Goal: Information Seeking & Learning: Learn about a topic

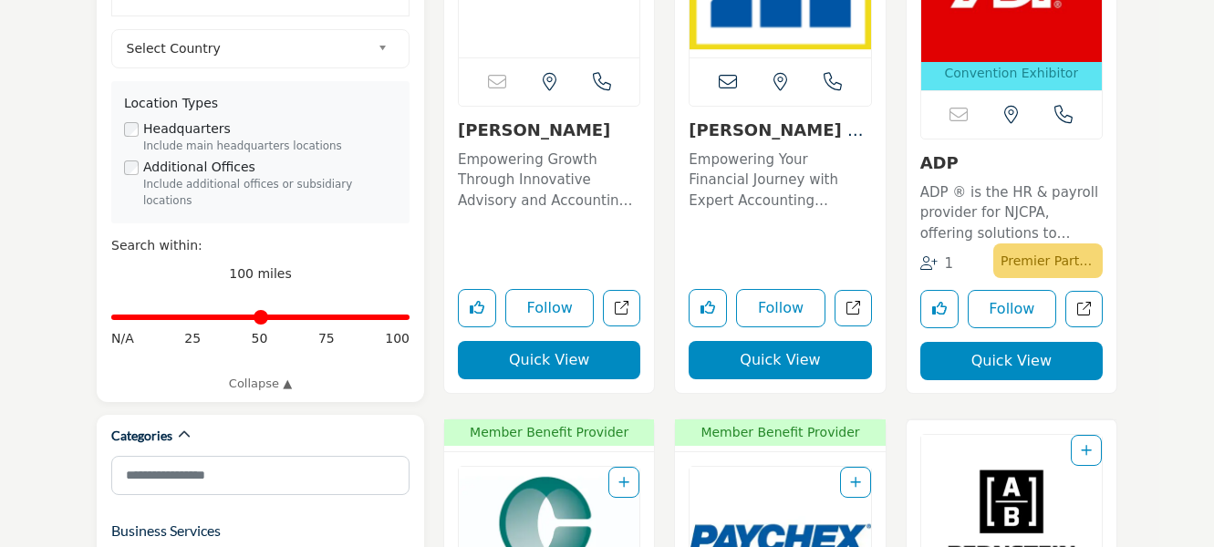
scroll to position [638, 0]
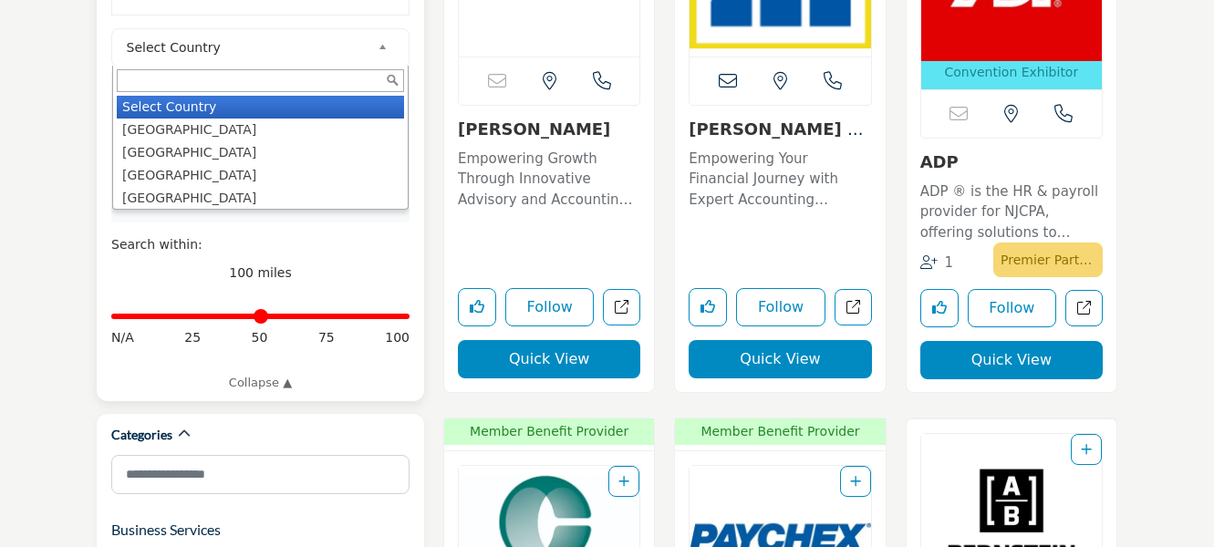
click at [377, 47] on link "Select Country" at bounding box center [256, 47] width 275 height 23
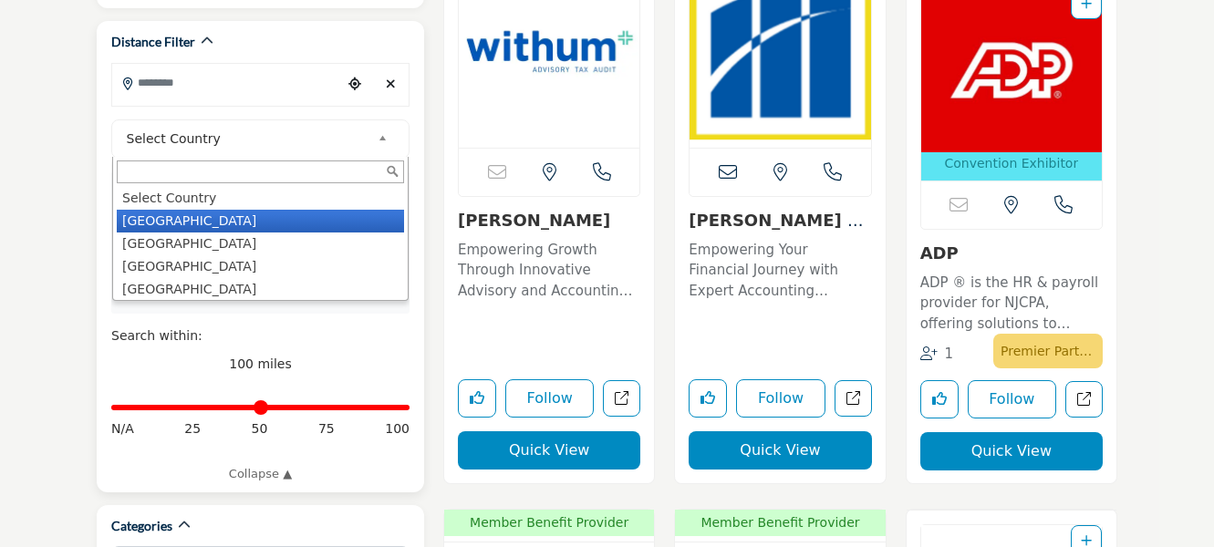
click at [314, 218] on li "[GEOGRAPHIC_DATA]" at bounding box center [260, 221] width 287 height 23
click at [314, 225] on div "Headquarters Include main headquarters locations" at bounding box center [260, 228] width 273 height 36
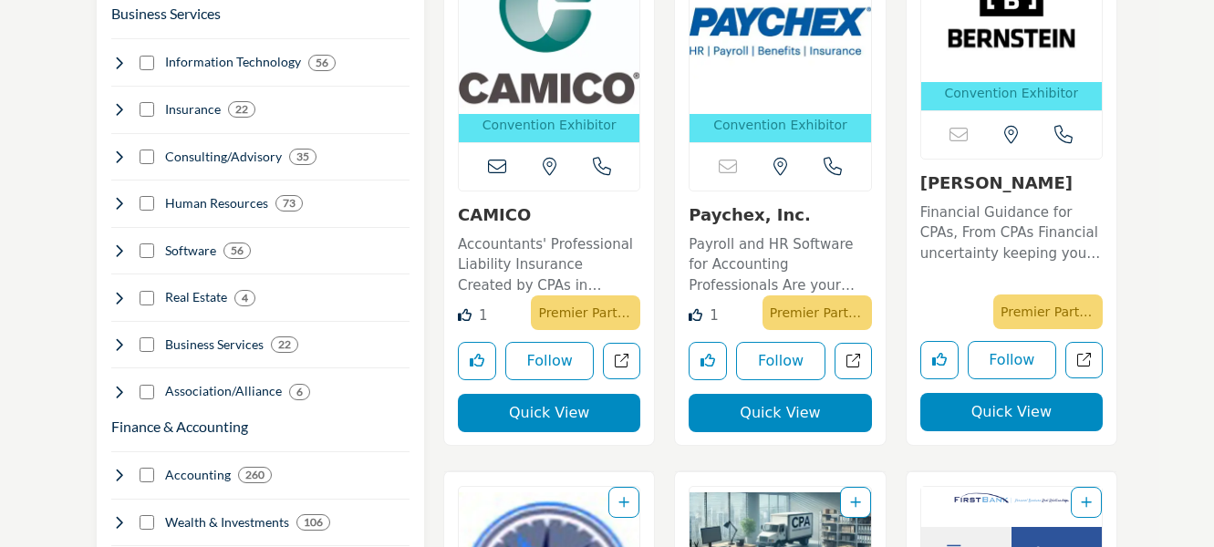
scroll to position [1276, 0]
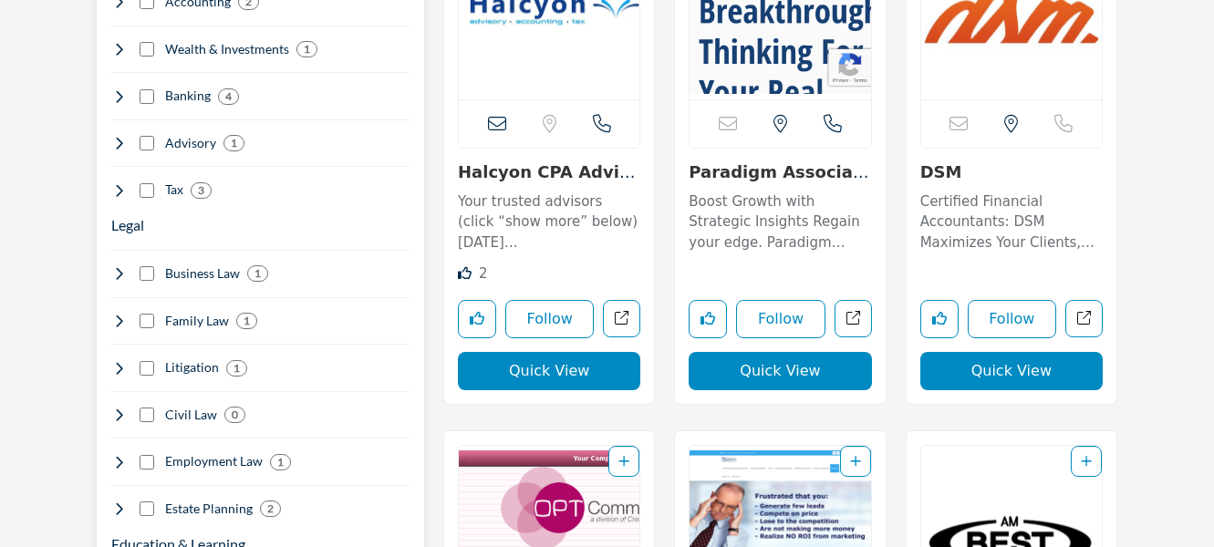
scroll to position [1915, 0]
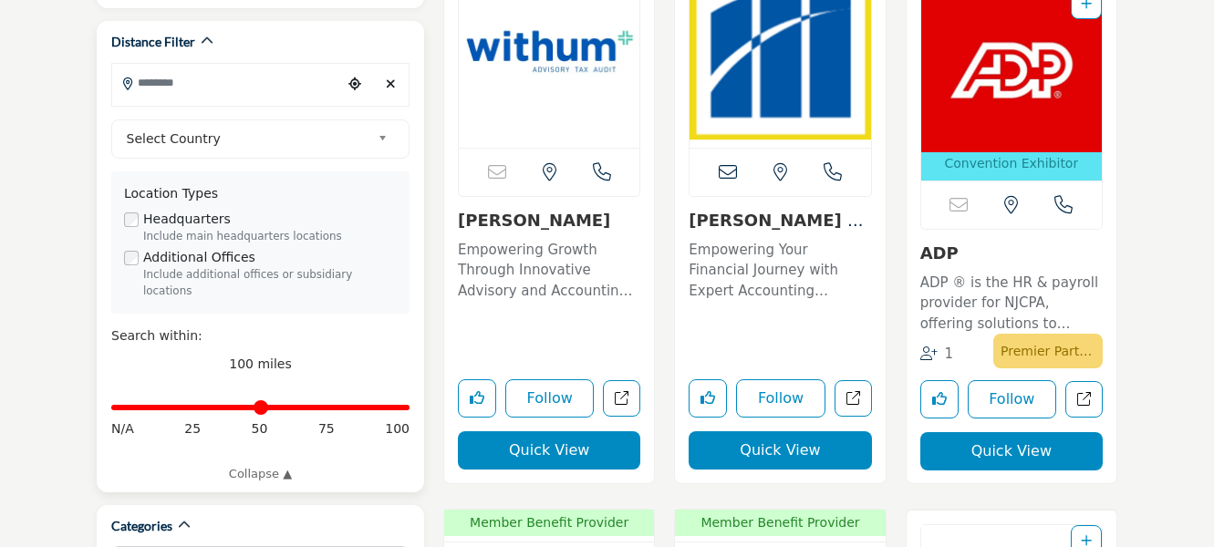
scroll to position [456, 0]
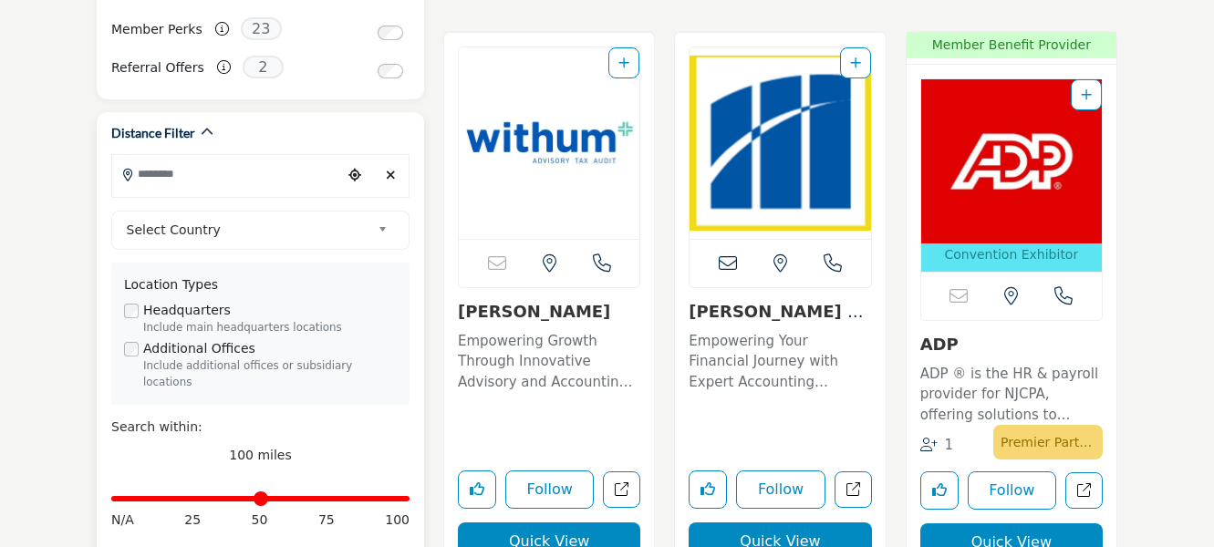
click at [336, 145] on div "Distance Filter" at bounding box center [260, 133] width 298 height 42
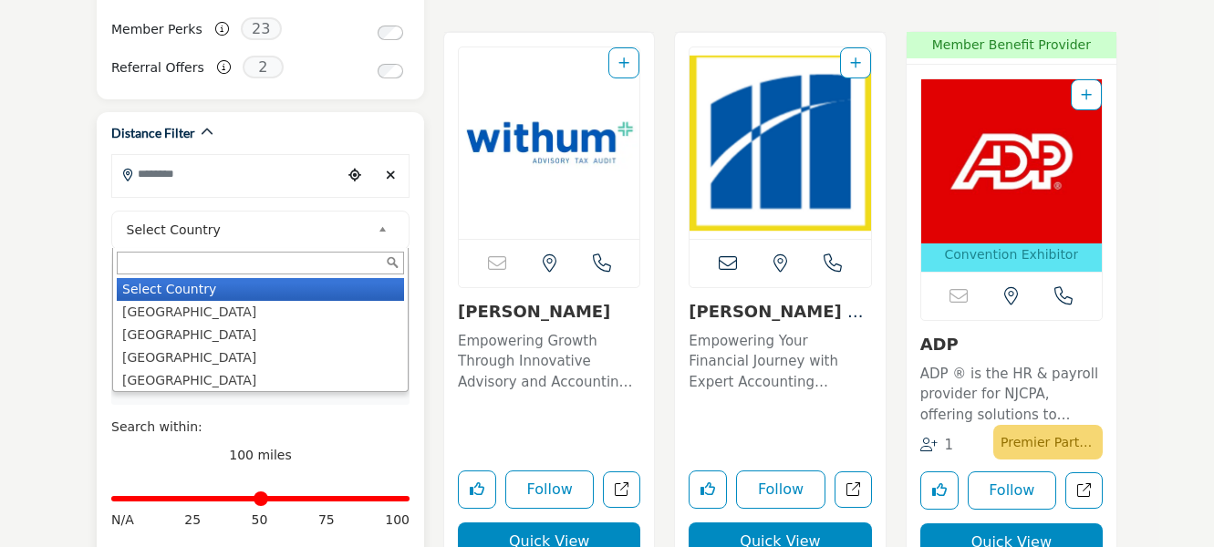
click at [344, 224] on span "Select Country" at bounding box center [249, 230] width 244 height 22
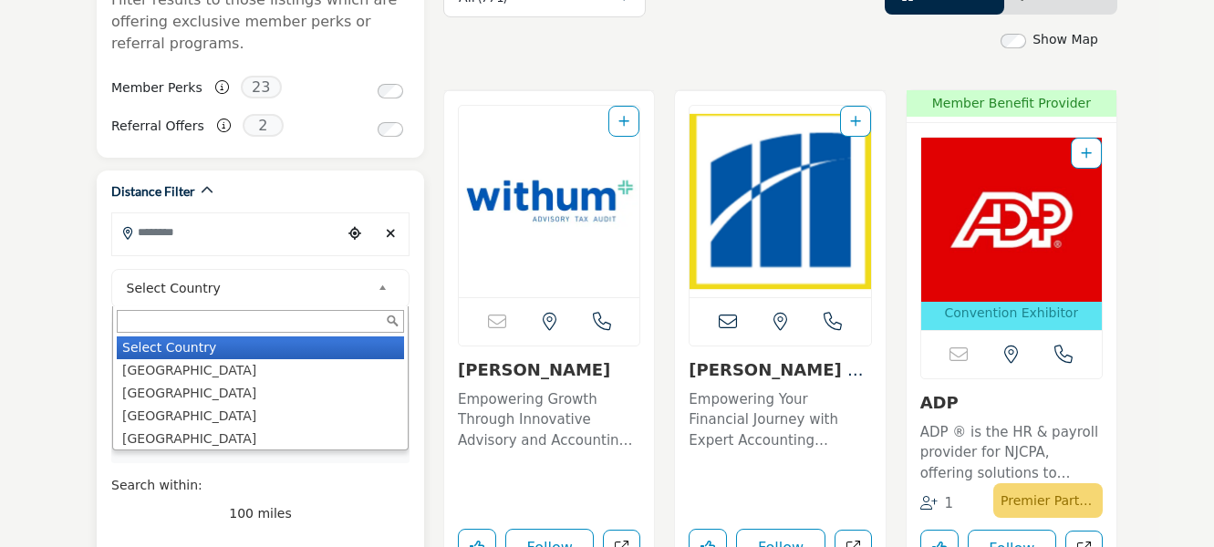
scroll to position [365, 0]
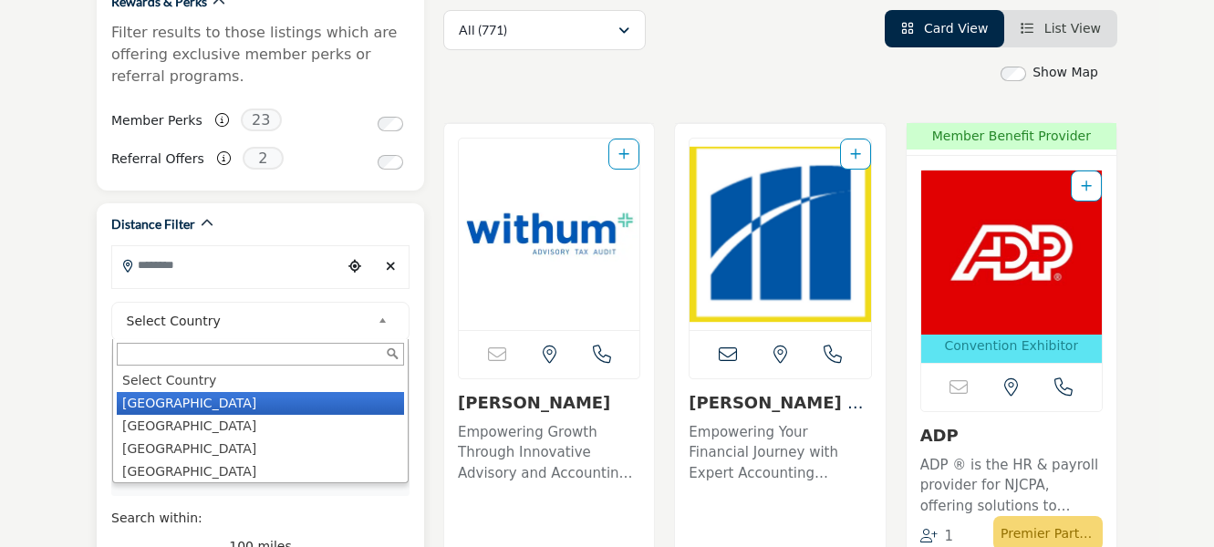
click at [284, 411] on li "[GEOGRAPHIC_DATA]" at bounding box center [260, 403] width 287 height 23
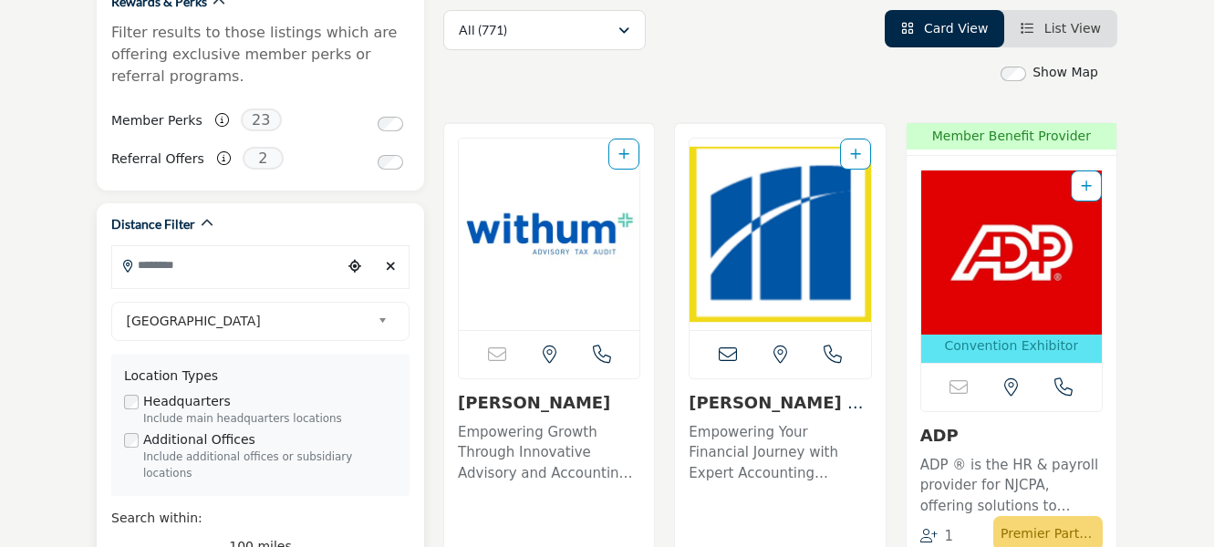
click at [281, 266] on input "Search Location" at bounding box center [227, 265] width 230 height 36
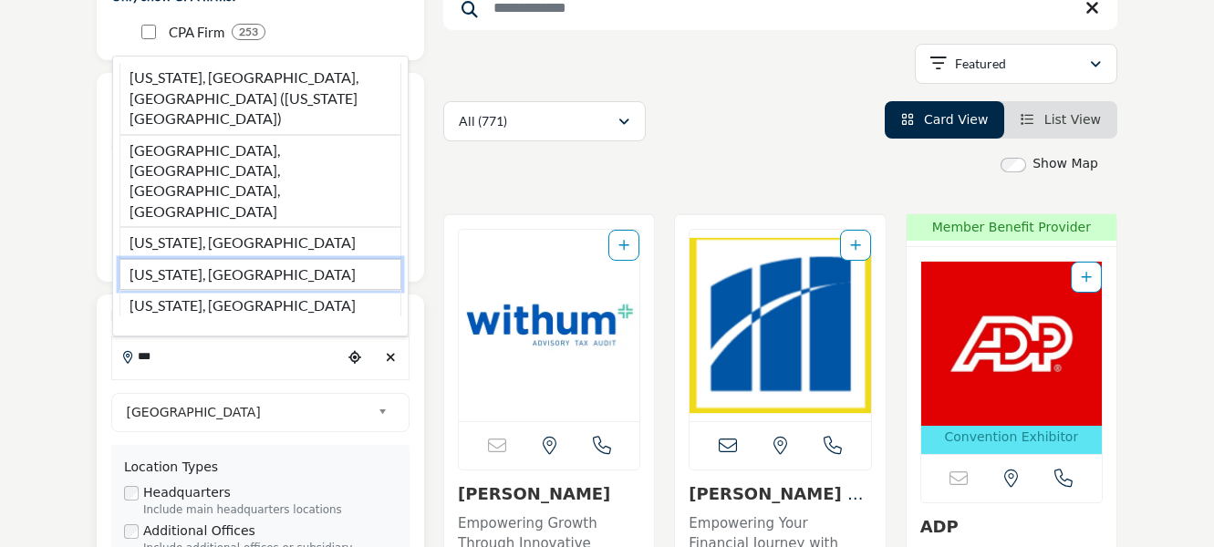
scroll to position [456, 0]
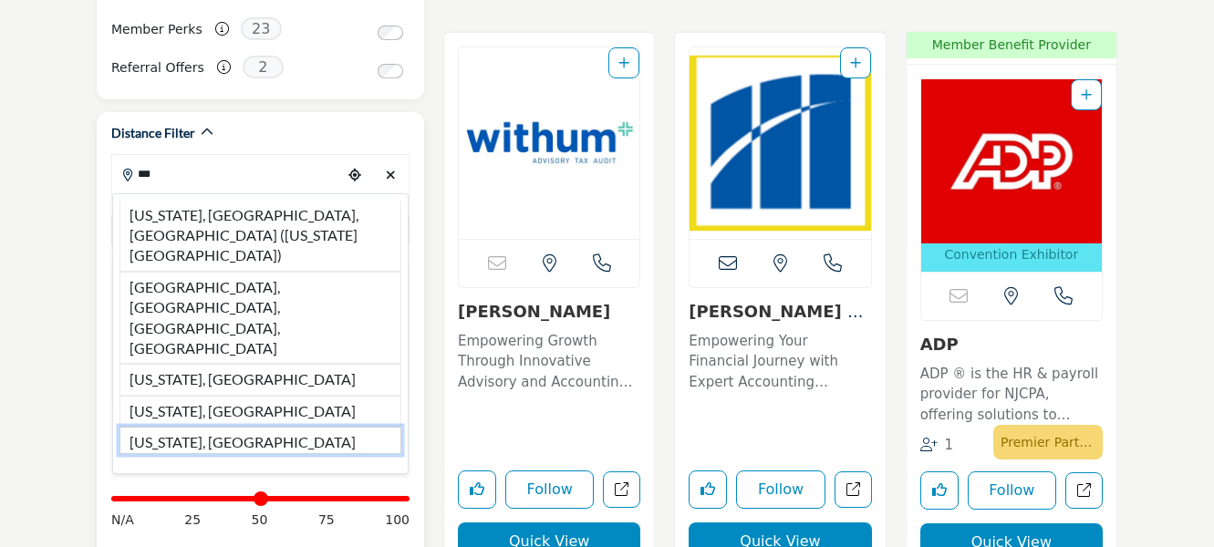
click at [231, 427] on li "[US_STATE], [GEOGRAPHIC_DATA]" at bounding box center [260, 440] width 282 height 26
type input "**********"
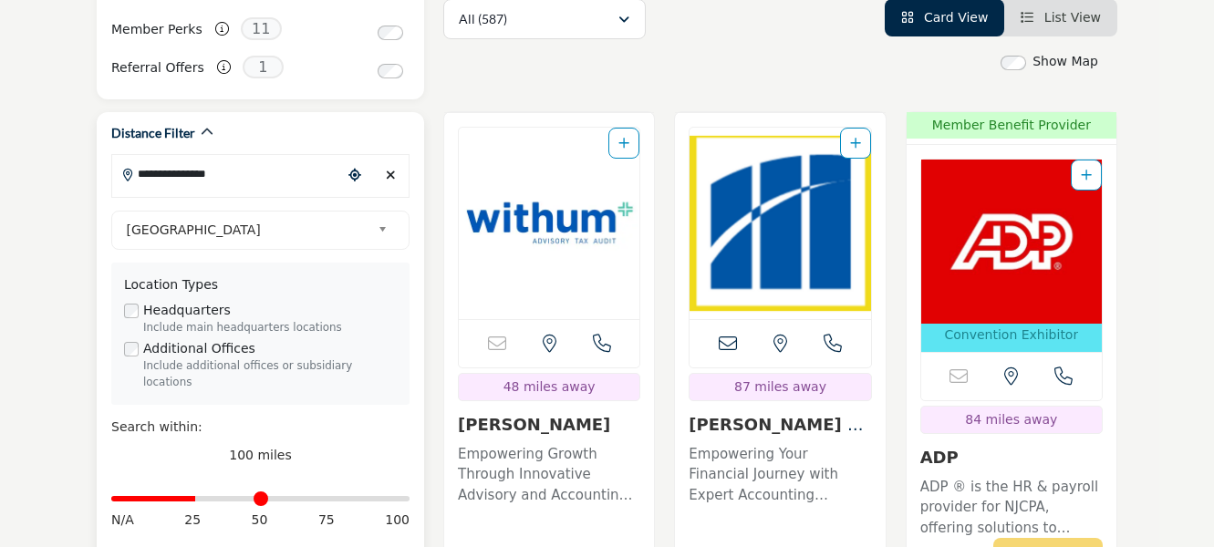
drag, startPoint x: 403, startPoint y: 484, endPoint x: 199, endPoint y: 494, distance: 204.5
type input "**"
click at [199, 497] on input "Distance in miles" at bounding box center [260, 499] width 298 height 4
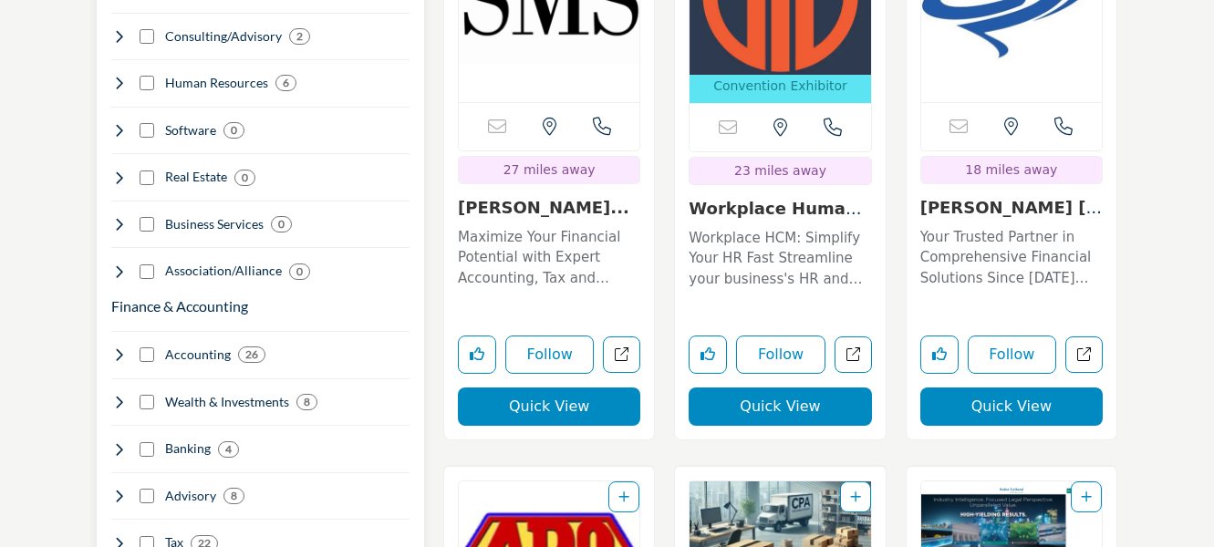
scroll to position [1276, 0]
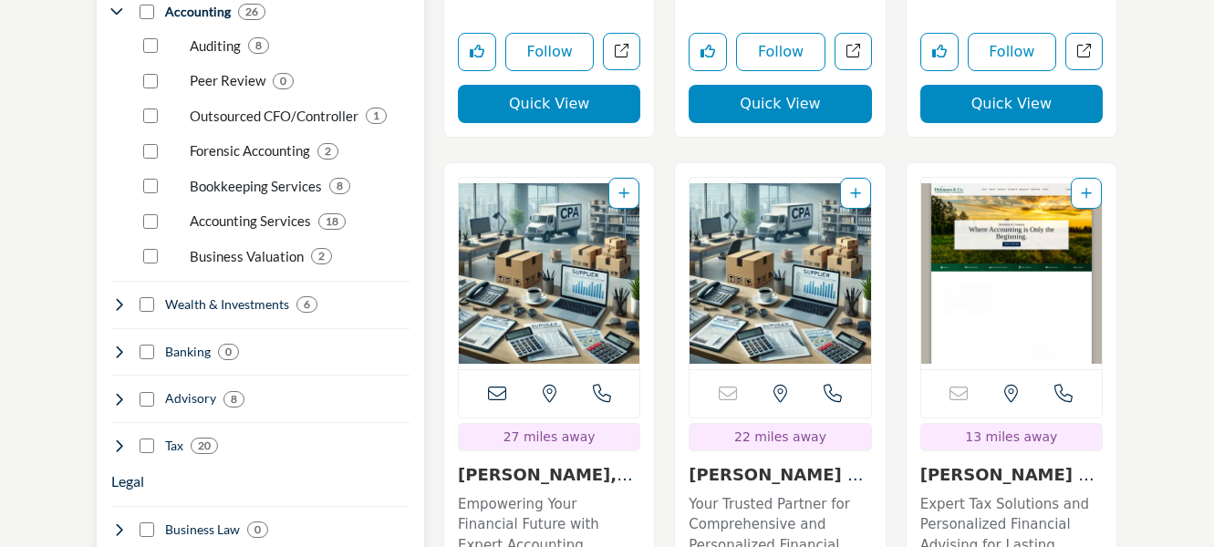
scroll to position [1641, 0]
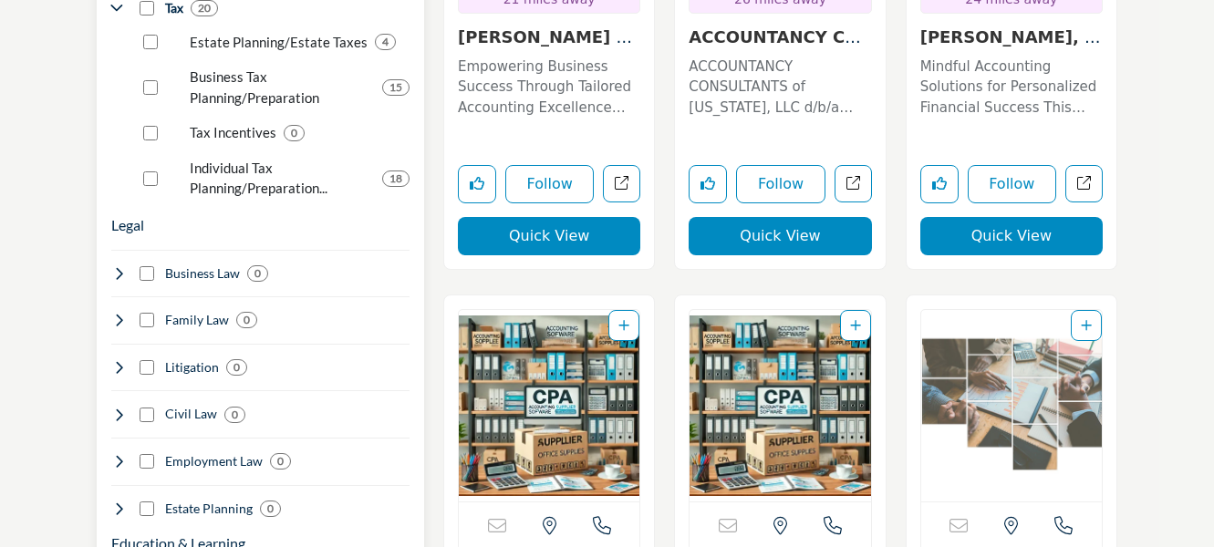
scroll to position [2097, 0]
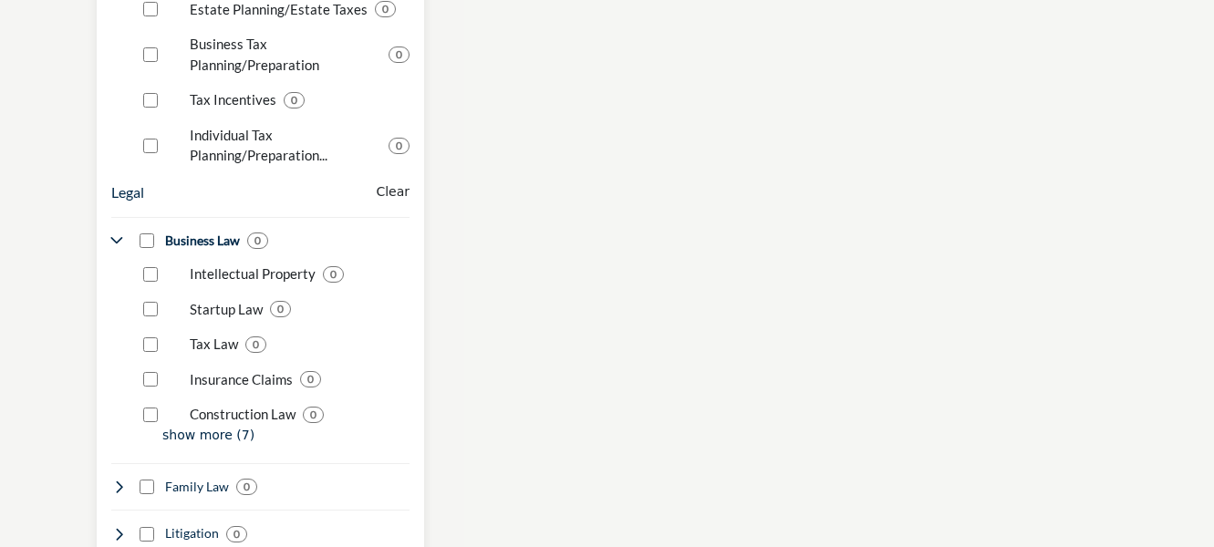
scroll to position [2371, 0]
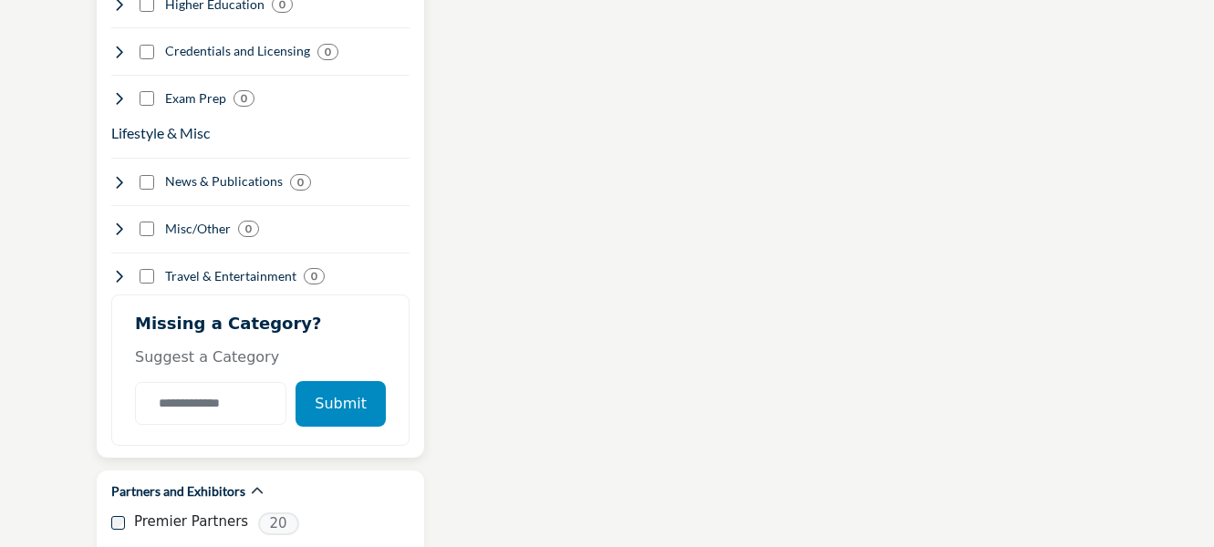
scroll to position [3009, 0]
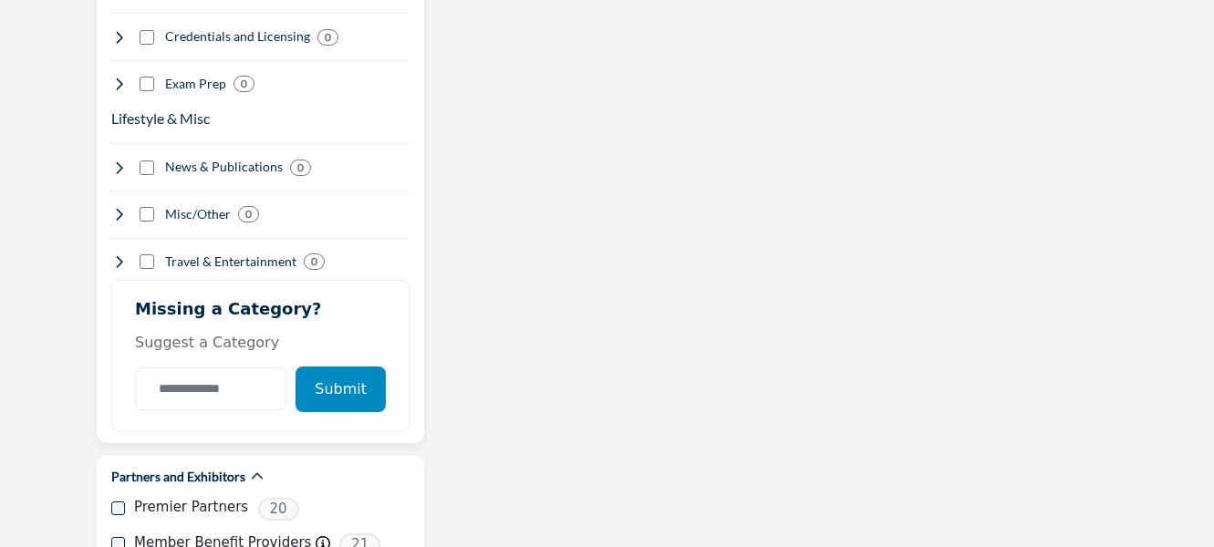
click at [335, 367] on button "Submit" at bounding box center [340, 390] width 90 height 46
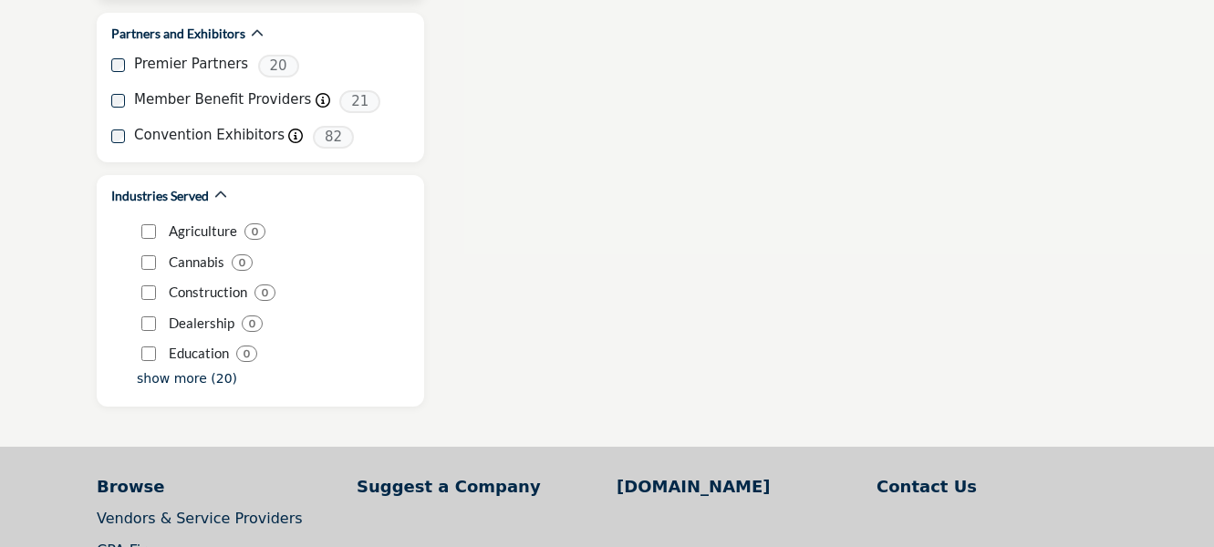
scroll to position [3465, 0]
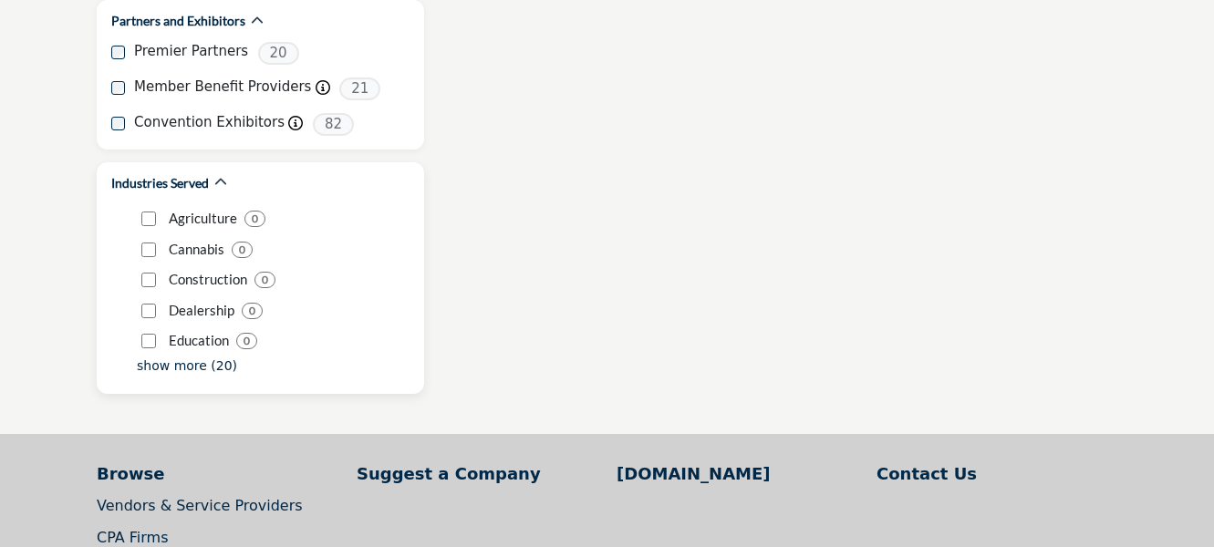
click at [159, 357] on p "show more (20)" at bounding box center [187, 366] width 100 height 19
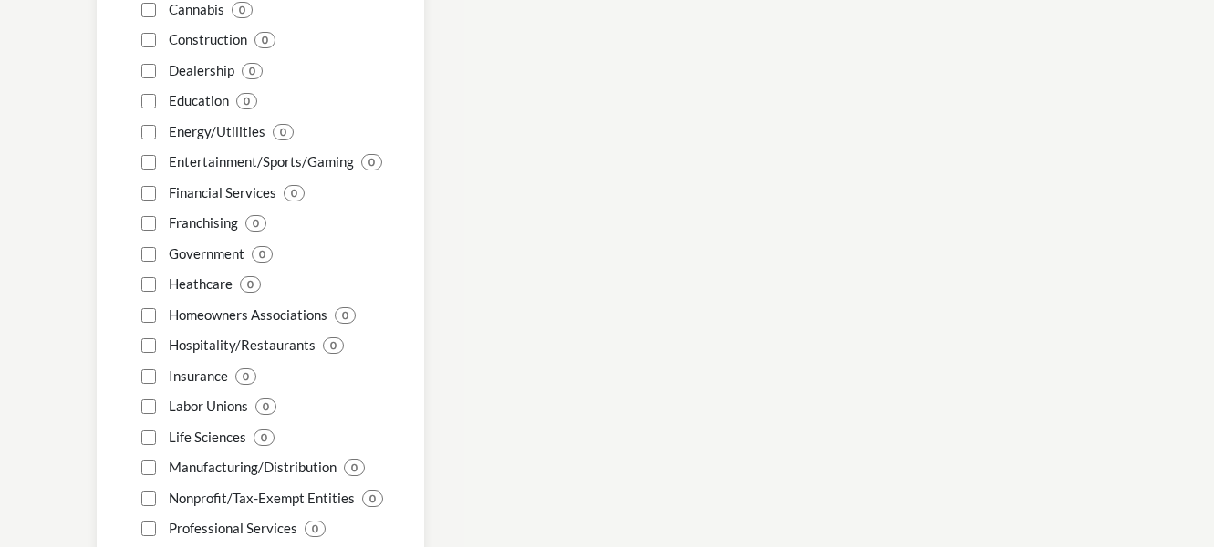
scroll to position [3738, 0]
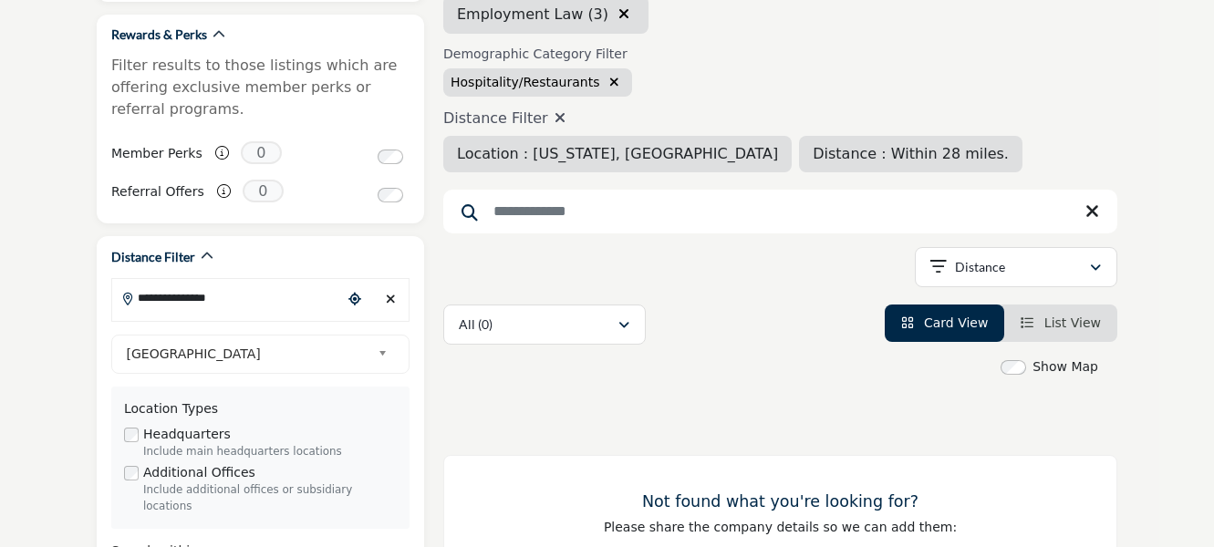
scroll to position [365, 0]
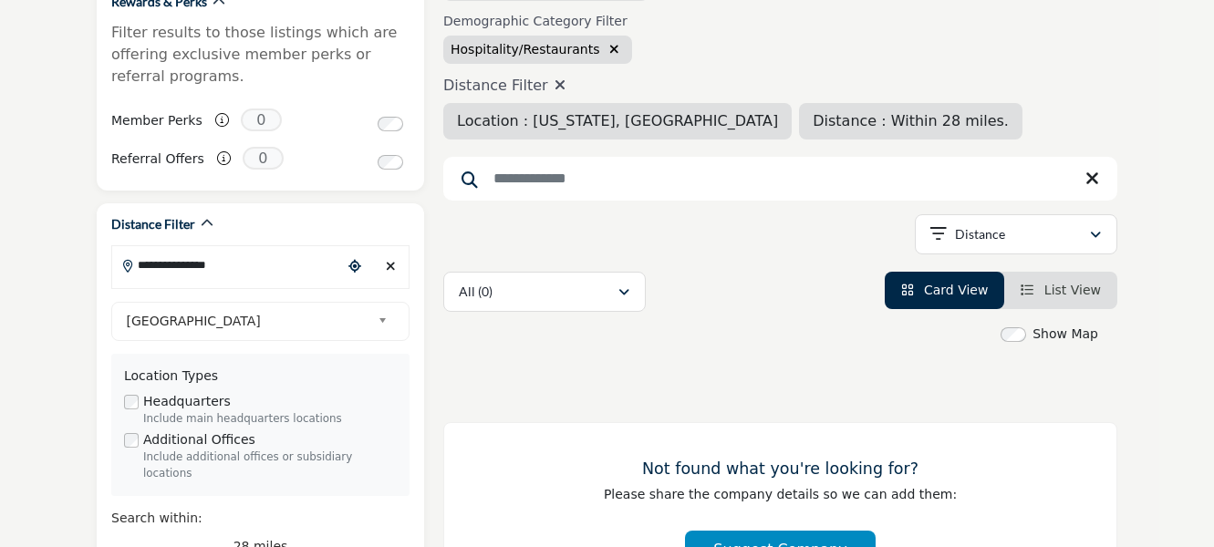
click at [946, 289] on span "Card View" at bounding box center [956, 290] width 64 height 15
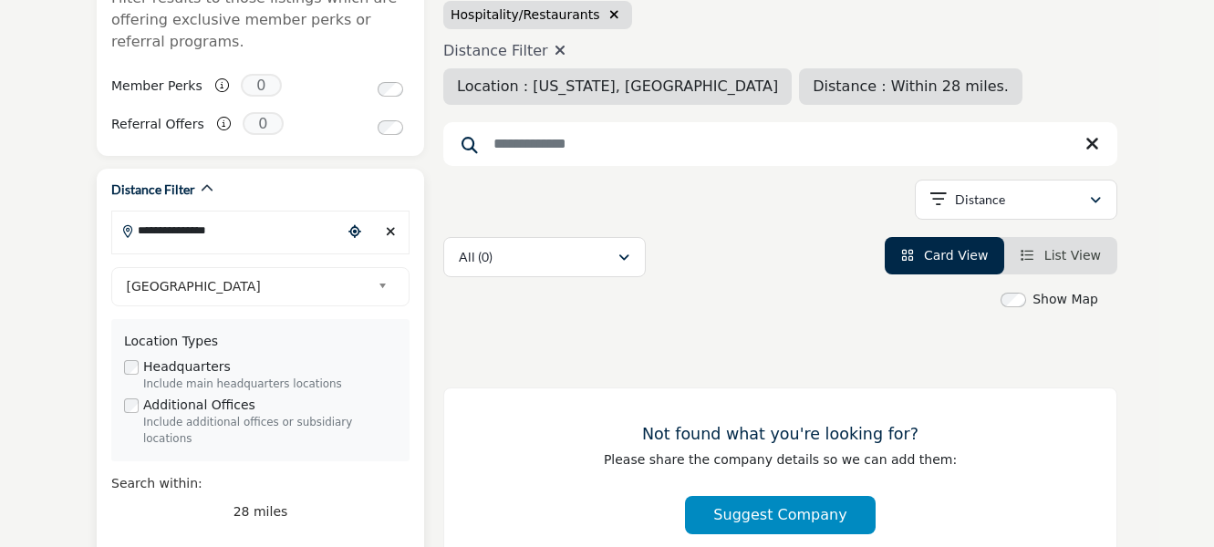
scroll to position [91, 0]
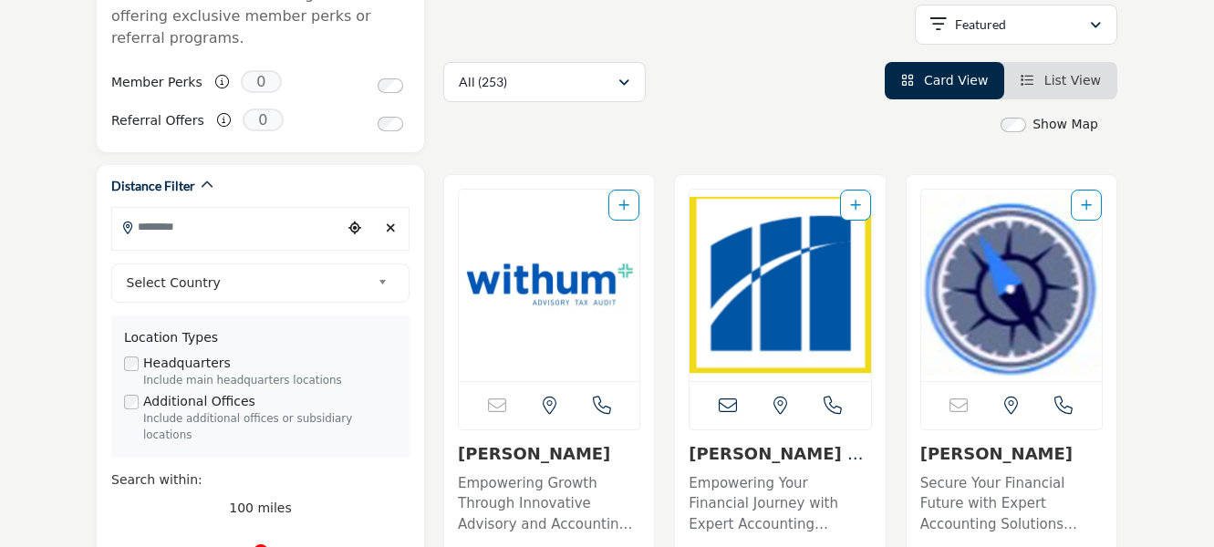
scroll to position [456, 0]
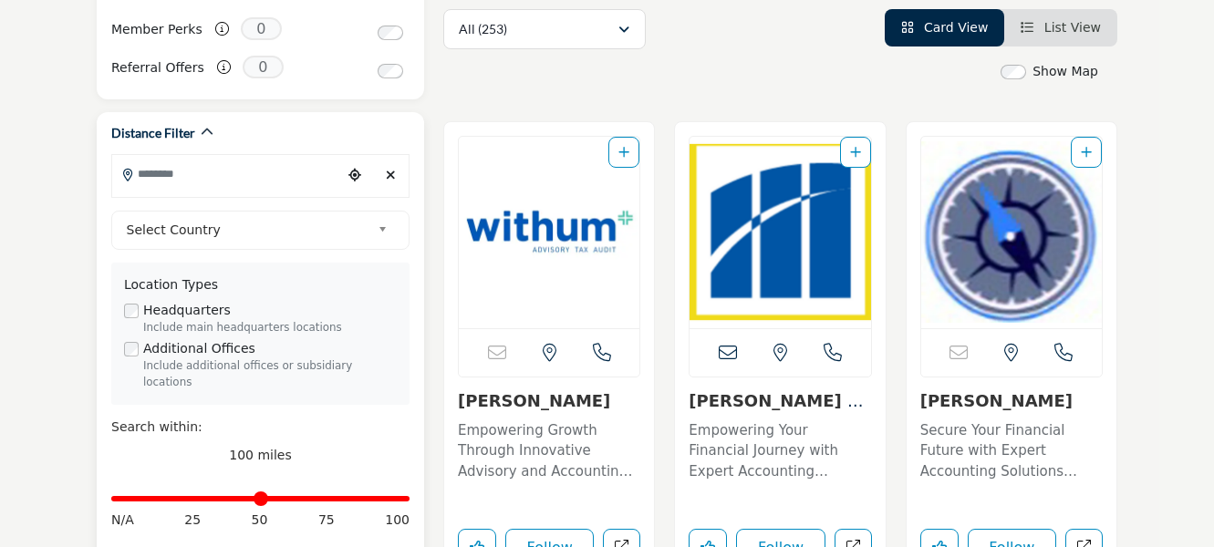
click at [247, 167] on input "Search Location" at bounding box center [227, 174] width 230 height 36
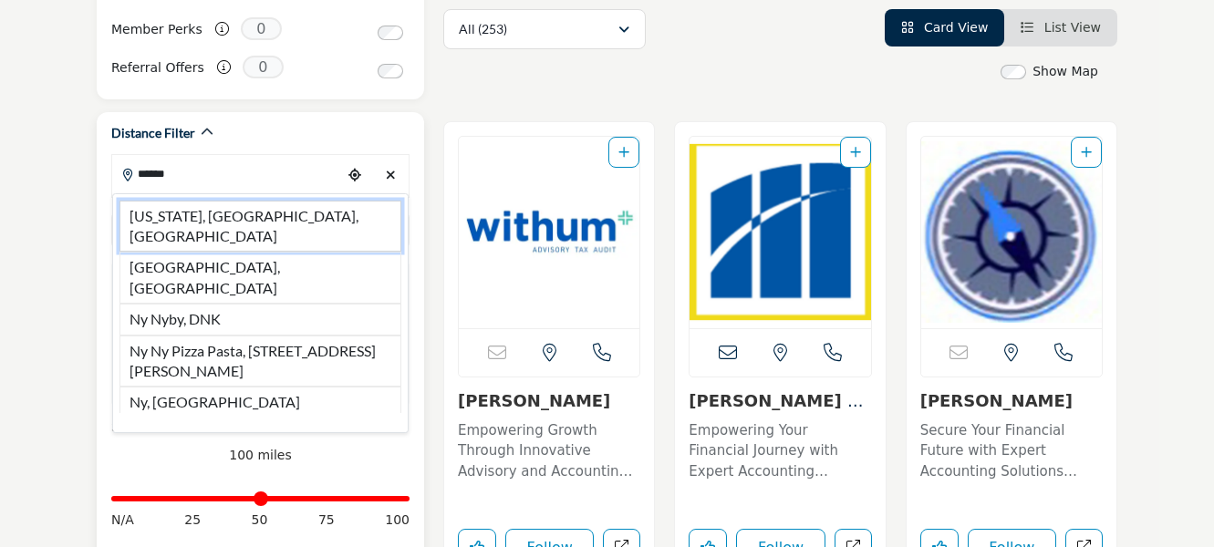
click at [218, 220] on li "New York, NY, USA" at bounding box center [260, 227] width 282 height 52
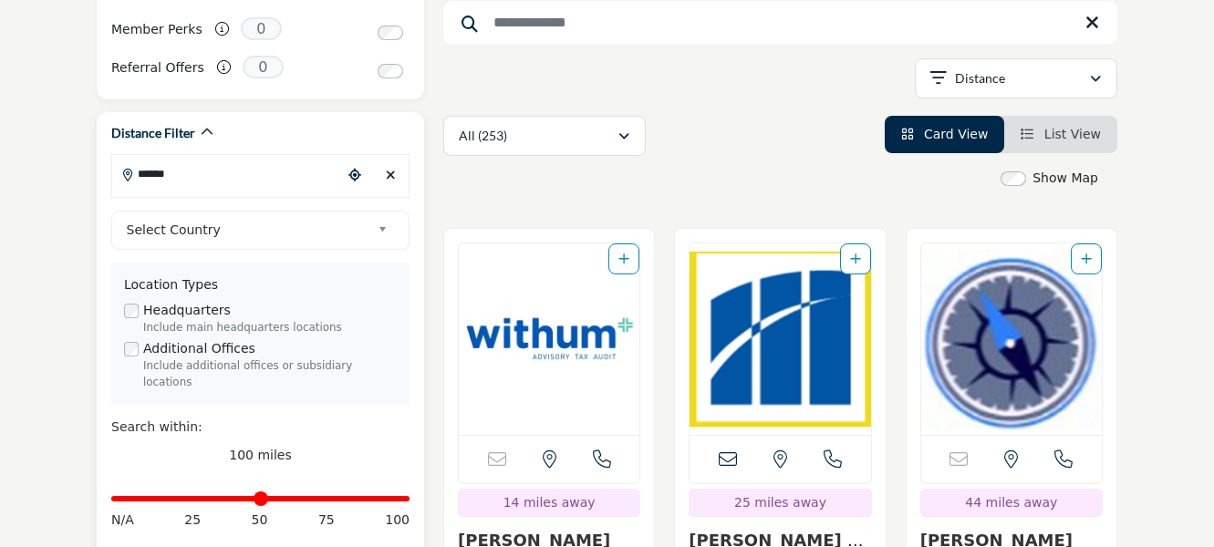
type input "**********"
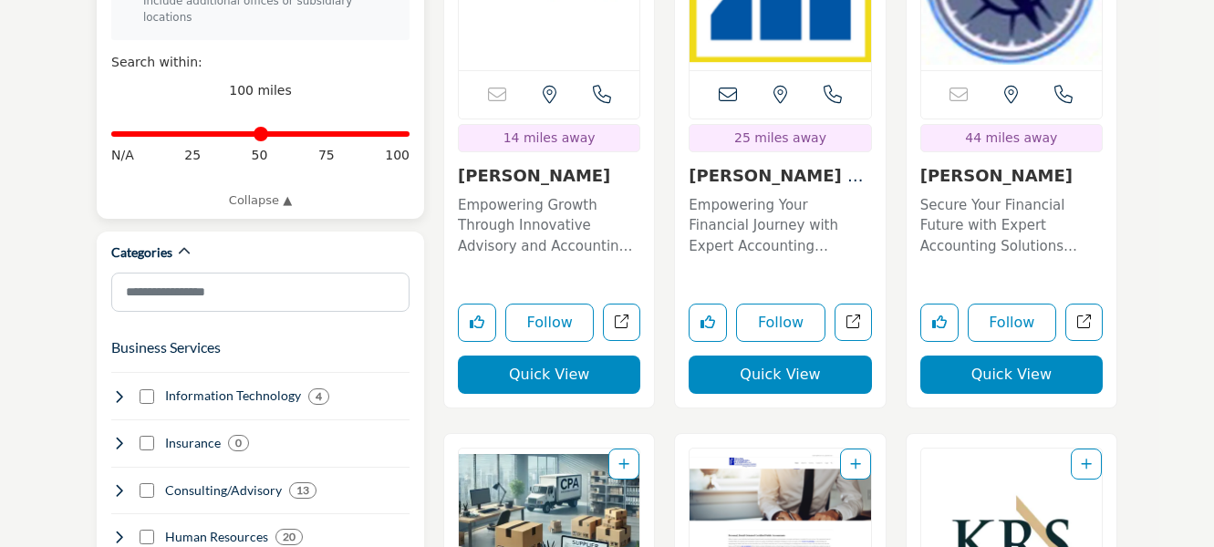
scroll to position [912, 0]
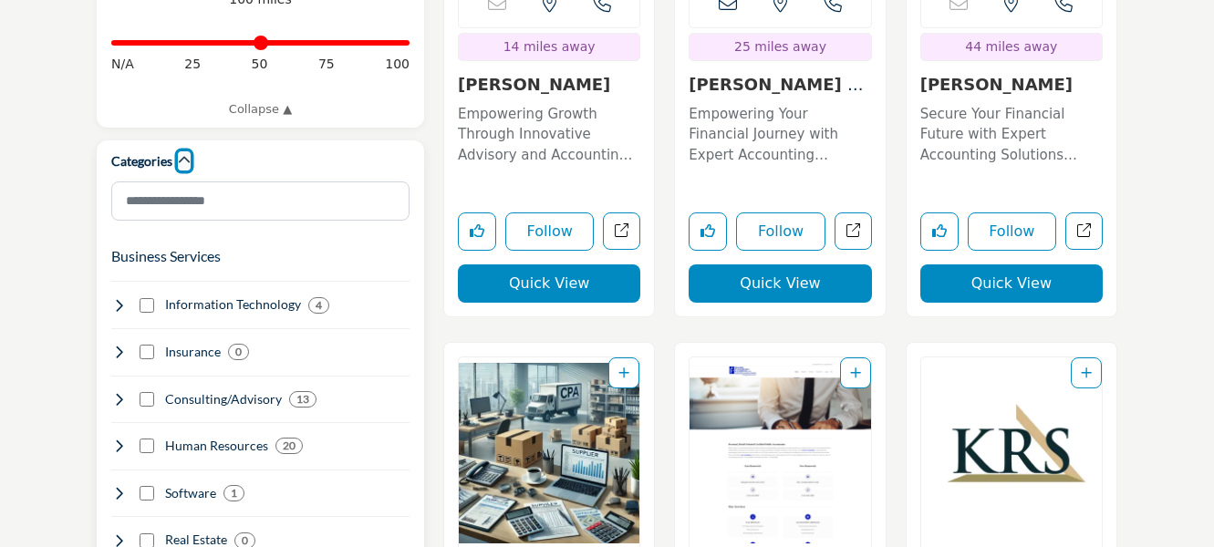
click at [181, 154] on icon "button" at bounding box center [184, 160] width 13 height 13
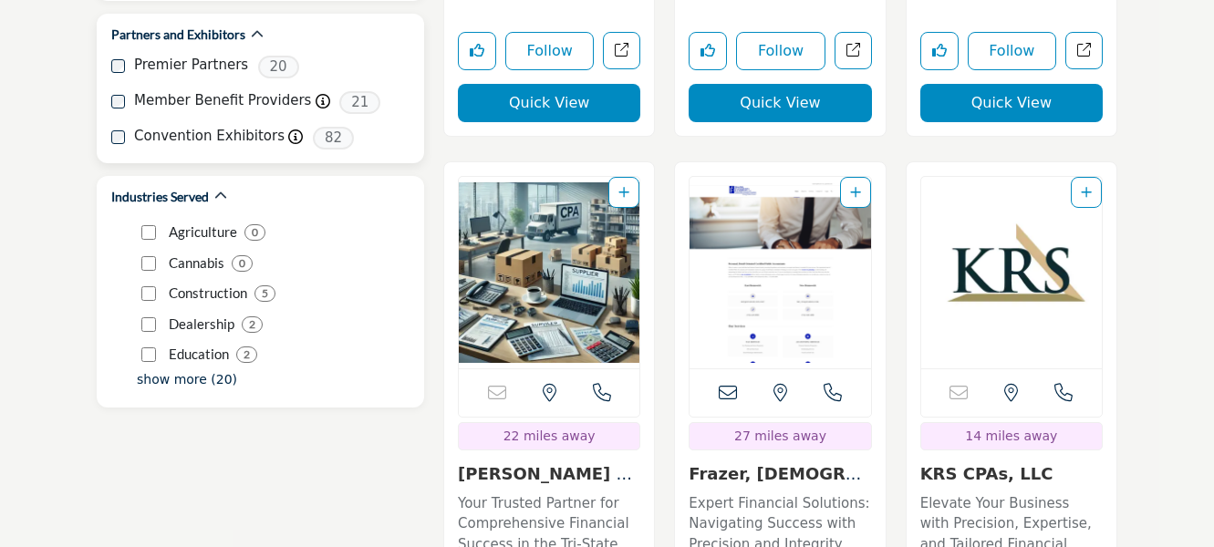
scroll to position [1094, 0]
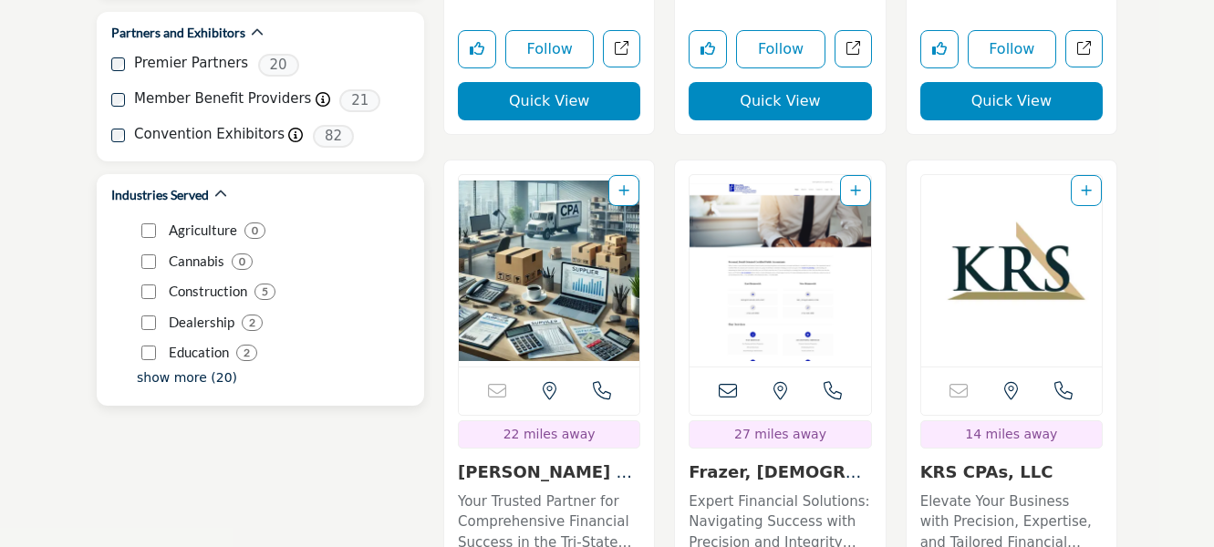
click at [162, 368] on p "show more (20)" at bounding box center [187, 377] width 100 height 19
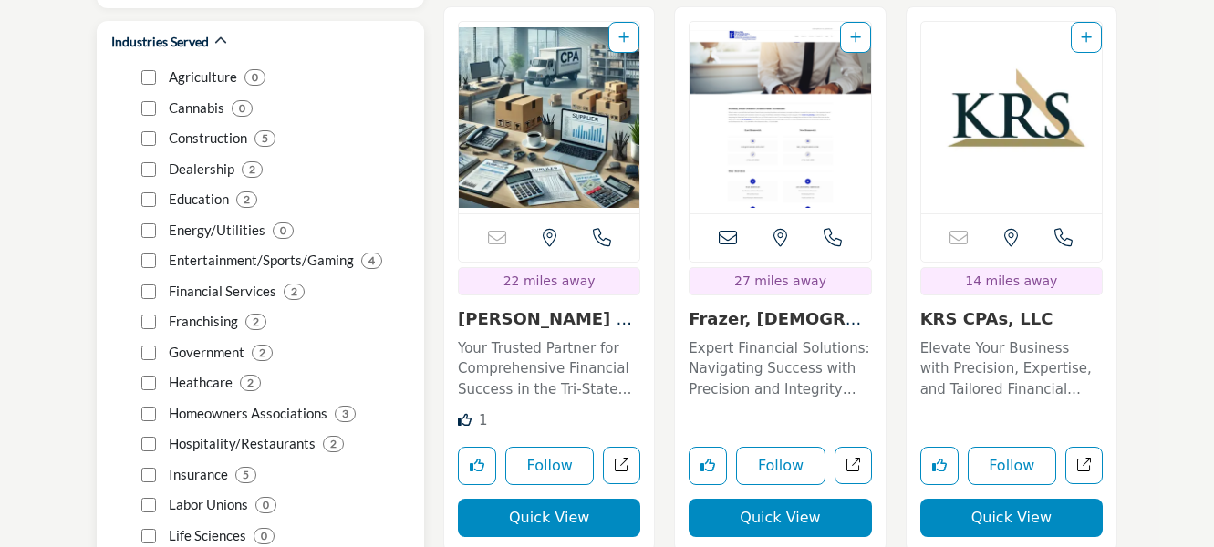
scroll to position [1276, 0]
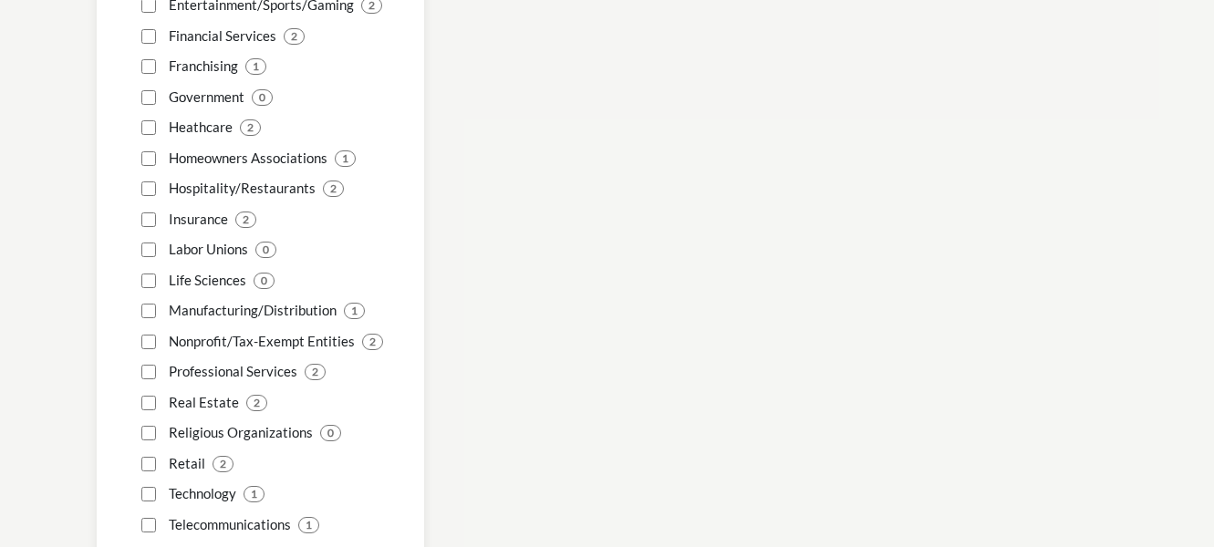
scroll to position [1550, 0]
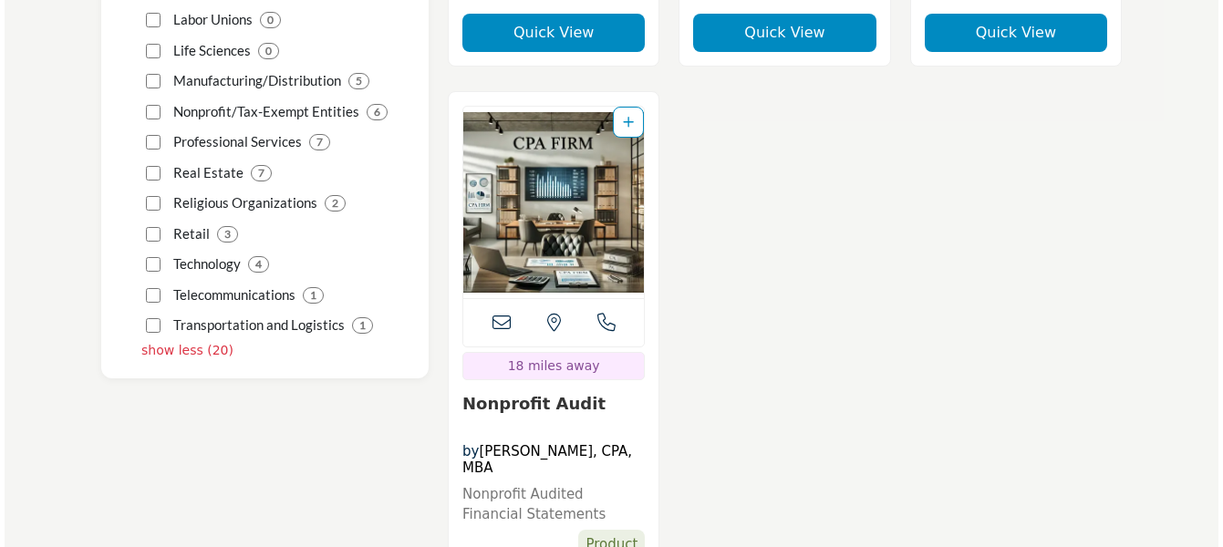
scroll to position [1824, 0]
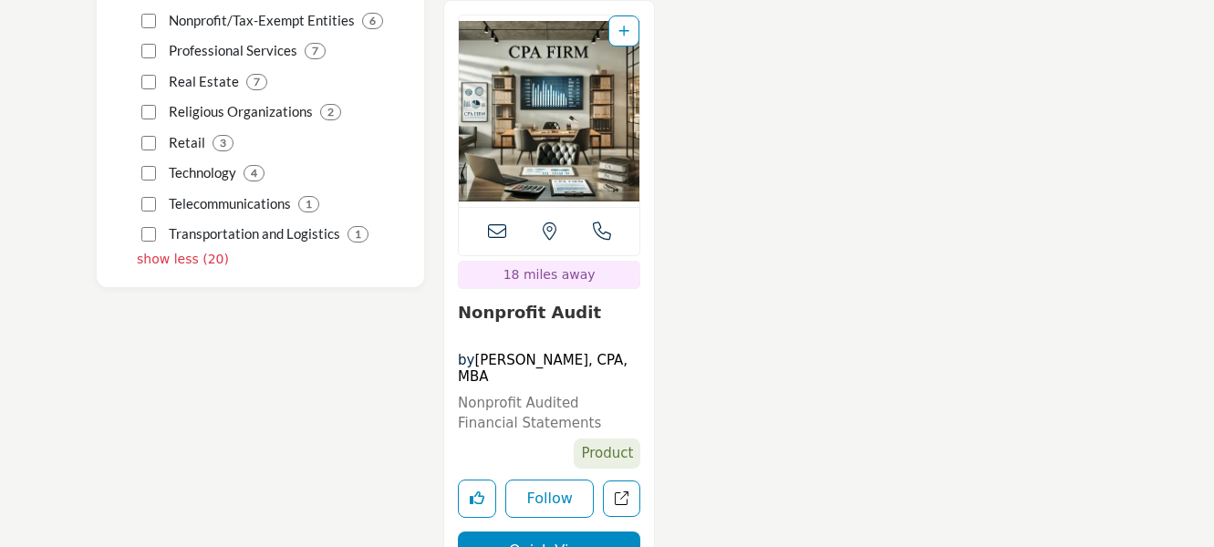
click at [553, 532] on button "Quick View" at bounding box center [549, 551] width 182 height 38
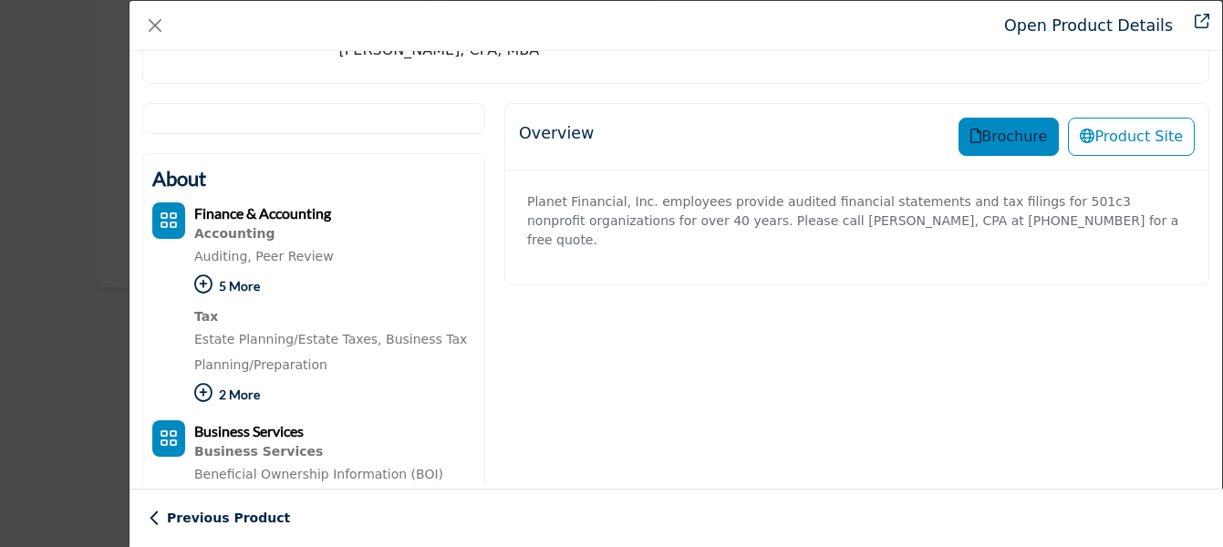
scroll to position [178, 0]
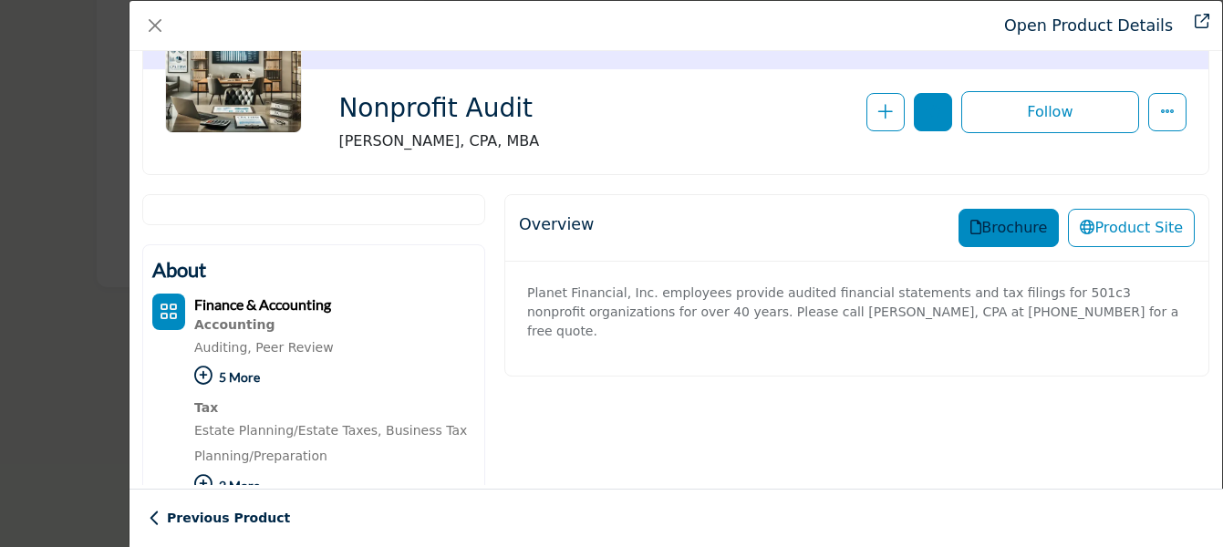
click at [961, 232] on button "Brochure" at bounding box center [1008, 228] width 100 height 38
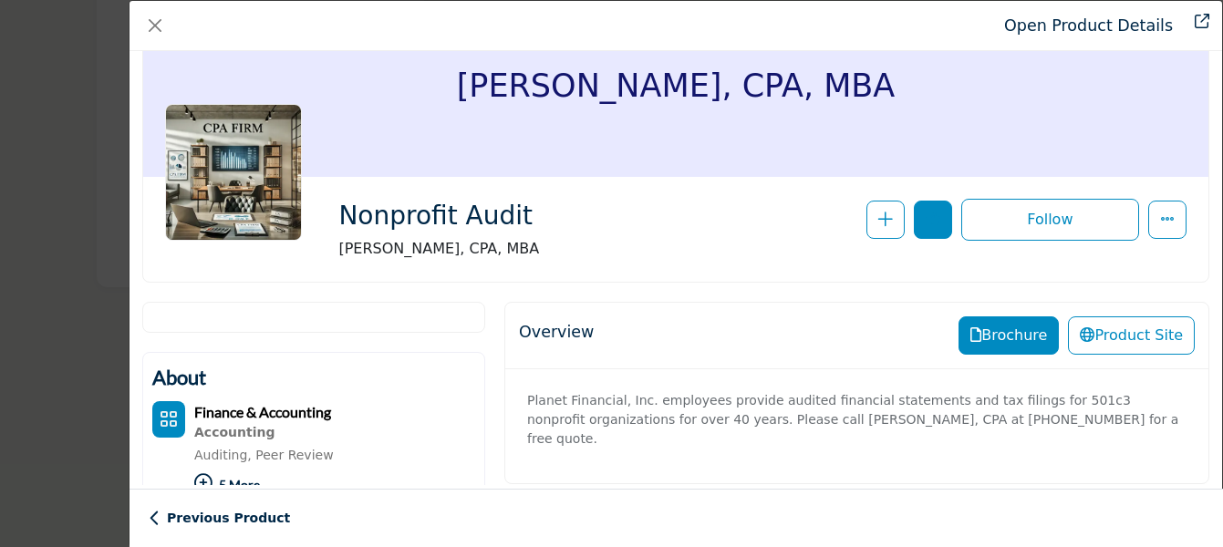
scroll to position [0, 0]
